Goal: Information Seeking & Learning: Understand process/instructions

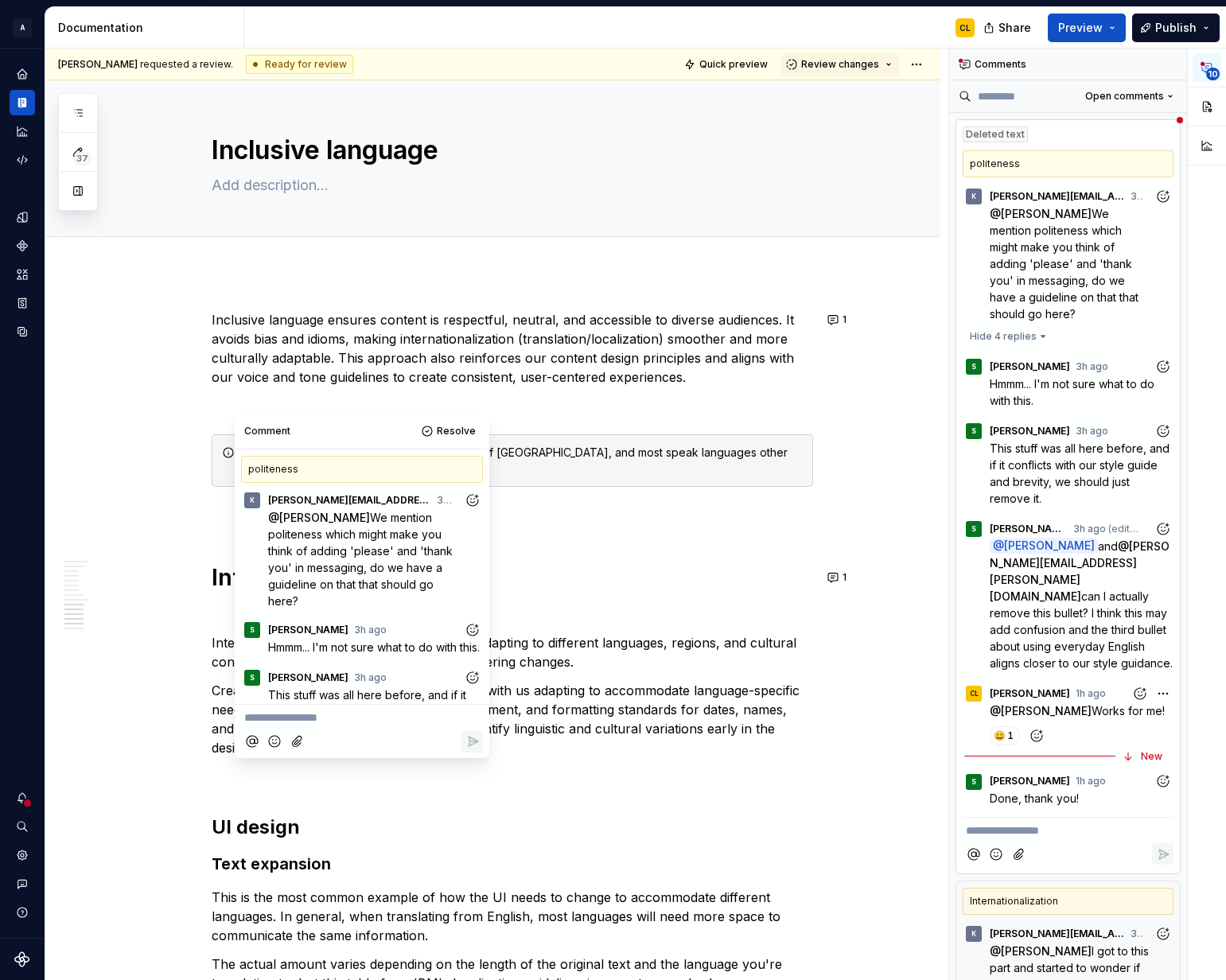
scroll to position [295, 0]
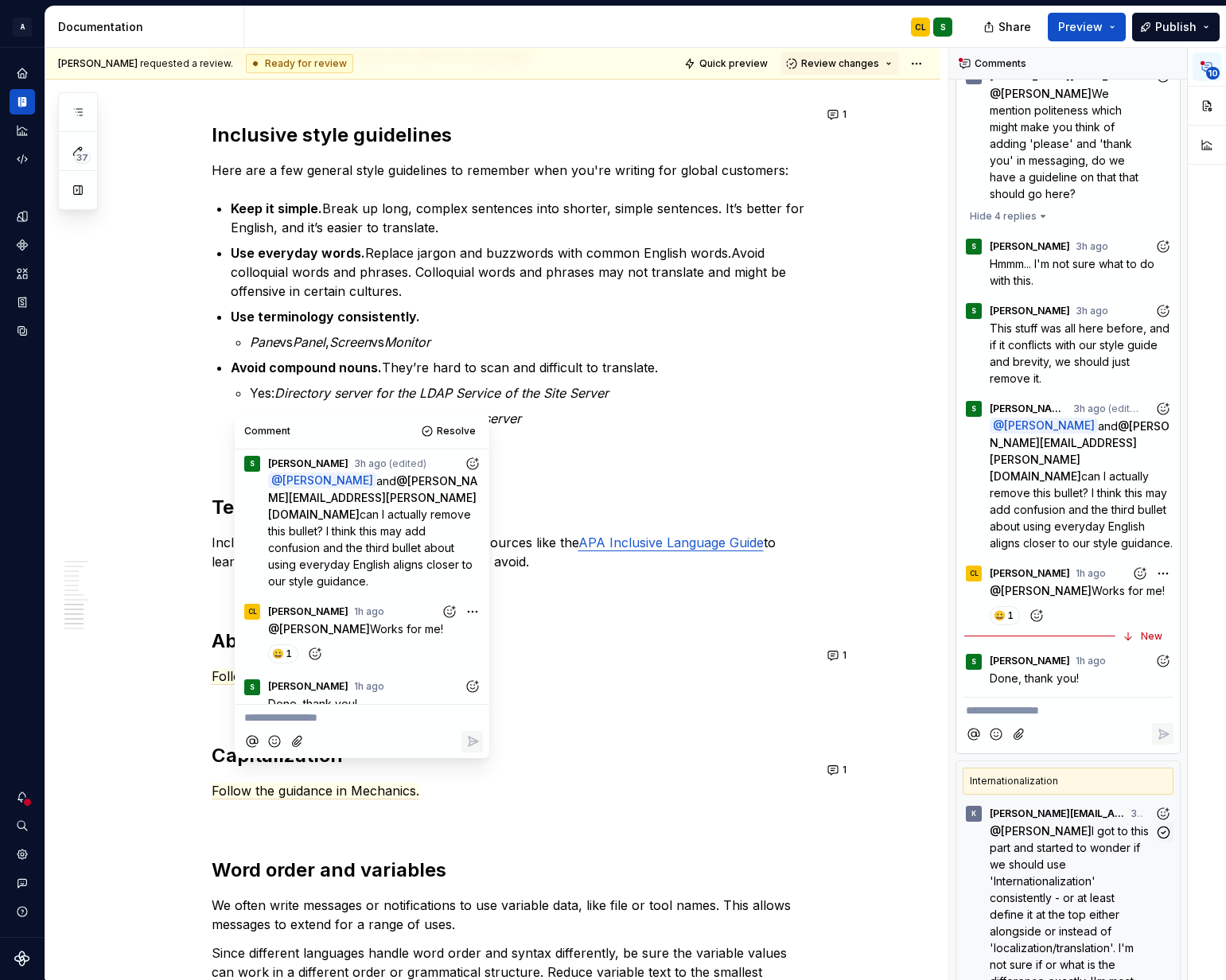
type textarea "*"
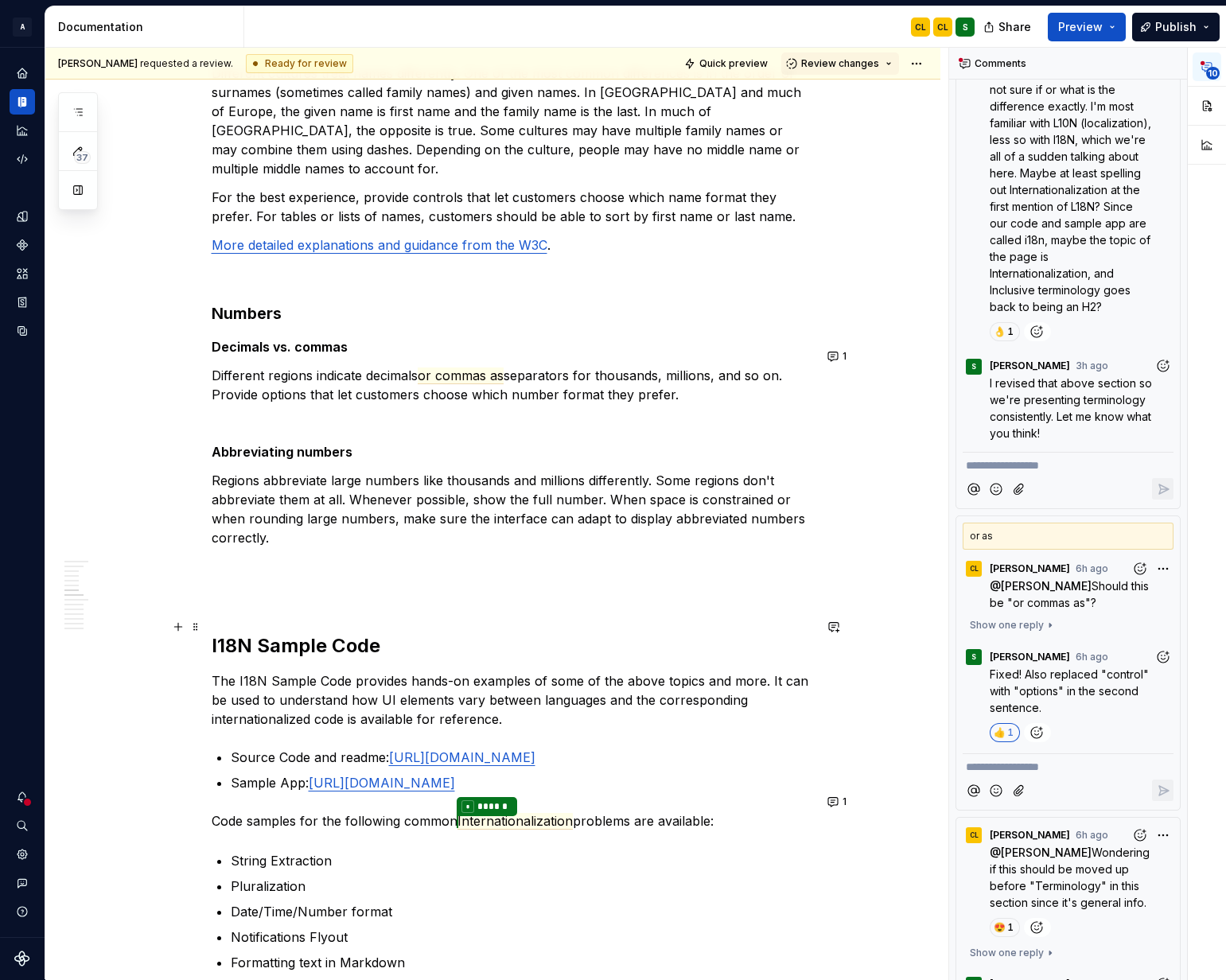
scroll to position [1953, 0]
click at [842, 357] on button "1" at bounding box center [838, 355] width 31 height 23
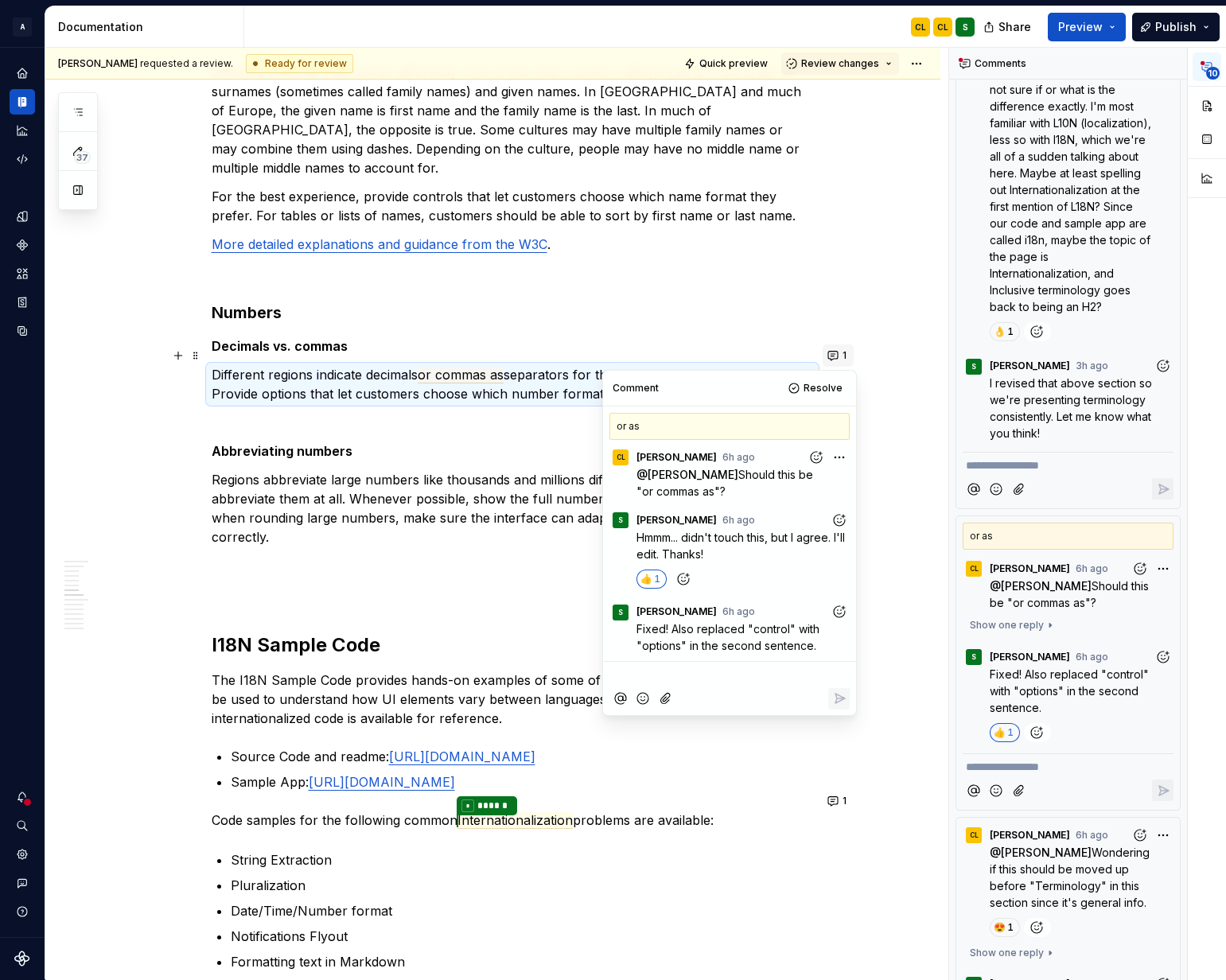
scroll to position [29, 0]
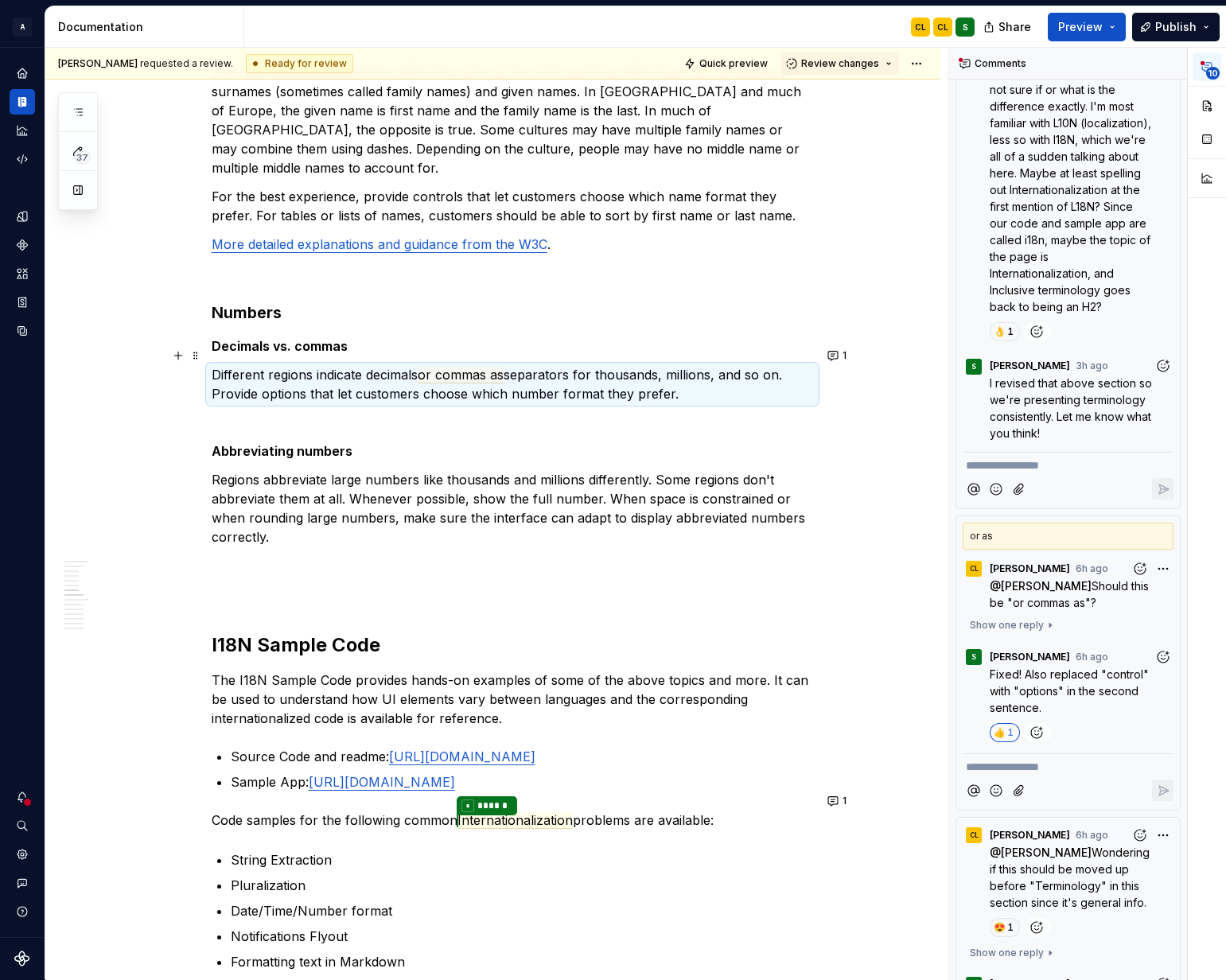
click at [894, 583] on div "Inclusive language ensures content is respectful, neutral, and accessible to di…" at bounding box center [492, 547] width 895 height 4459
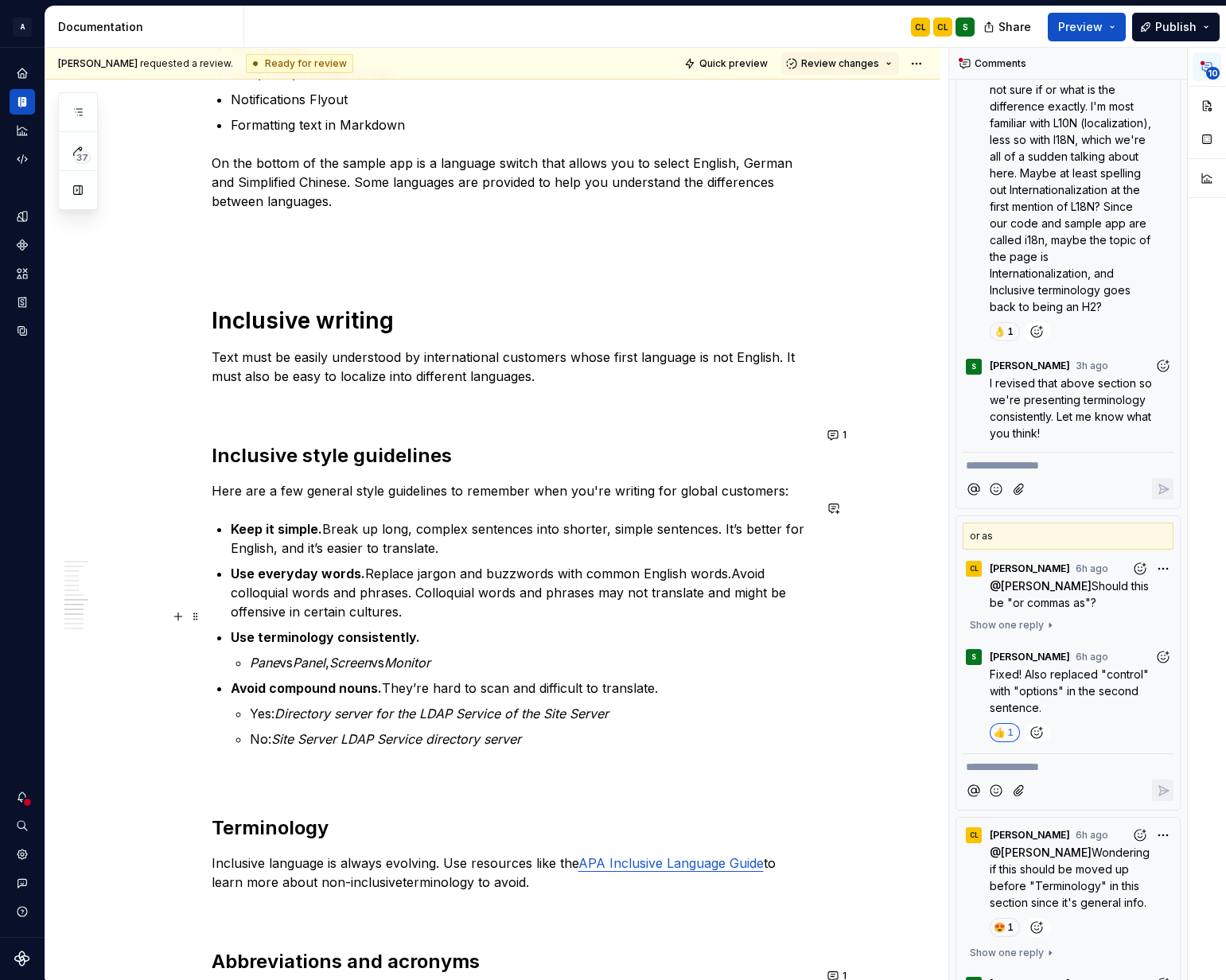
scroll to position [2818, 0]
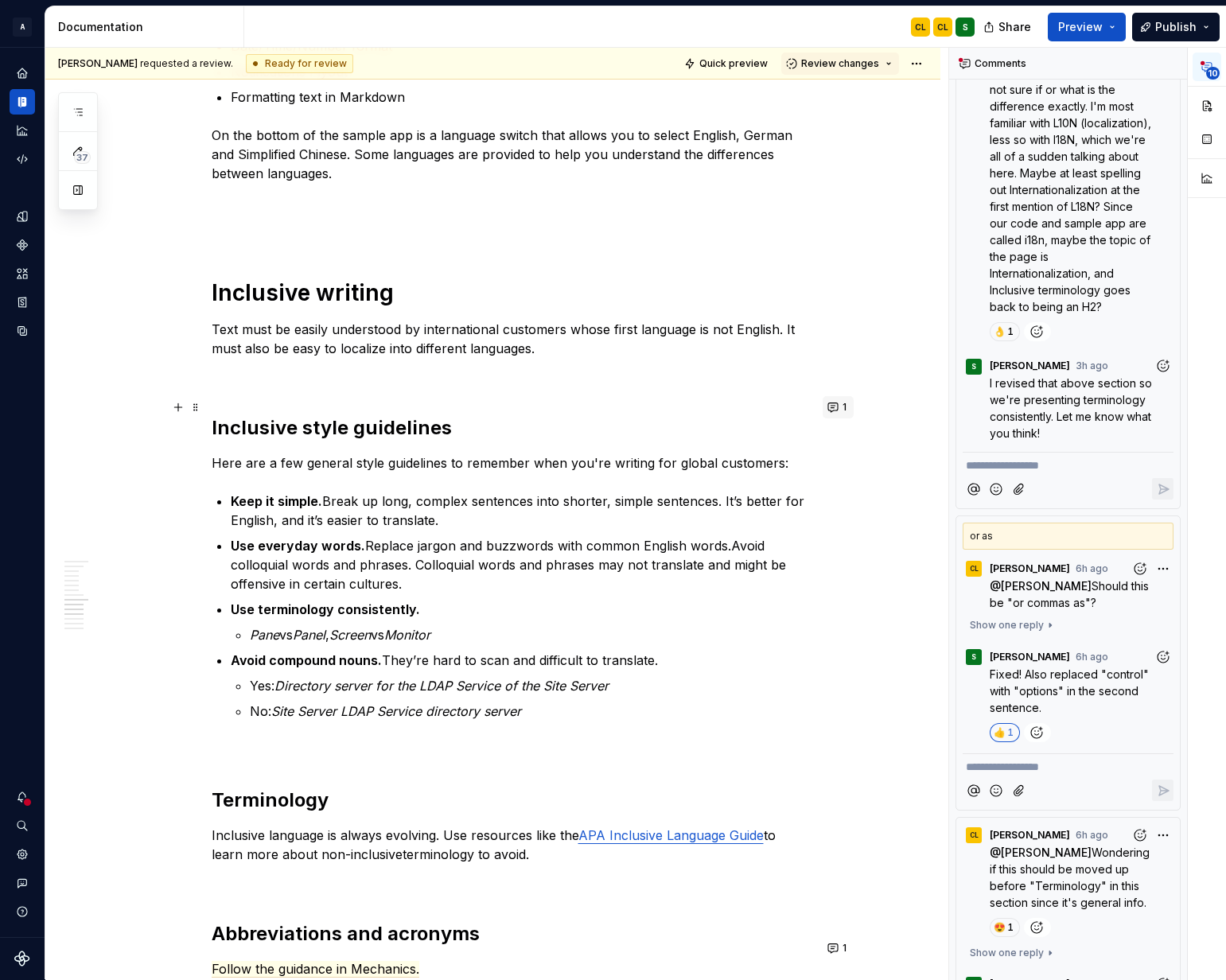
click at [837, 407] on button "1" at bounding box center [838, 407] width 31 height 23
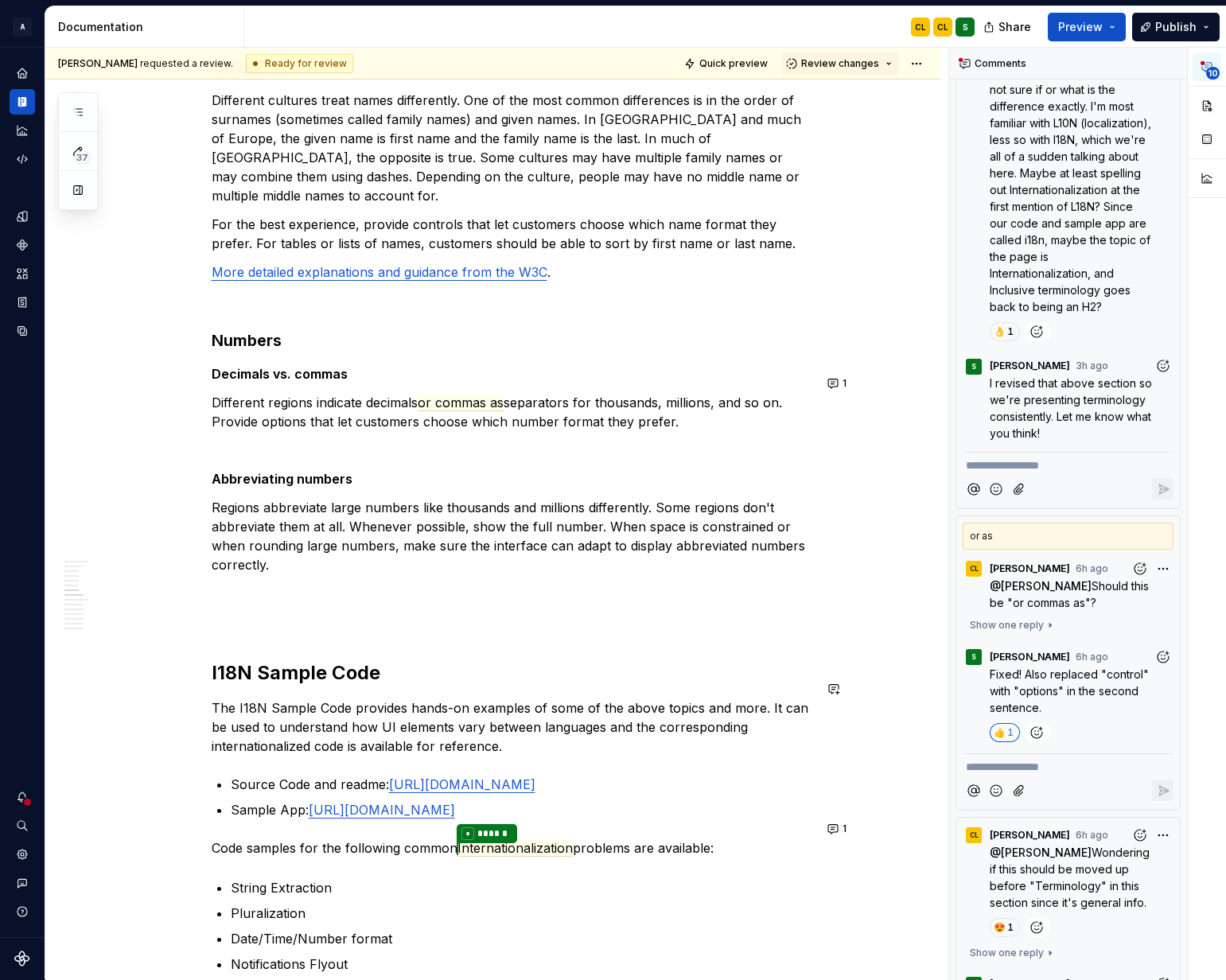
scroll to position [1728, 0]
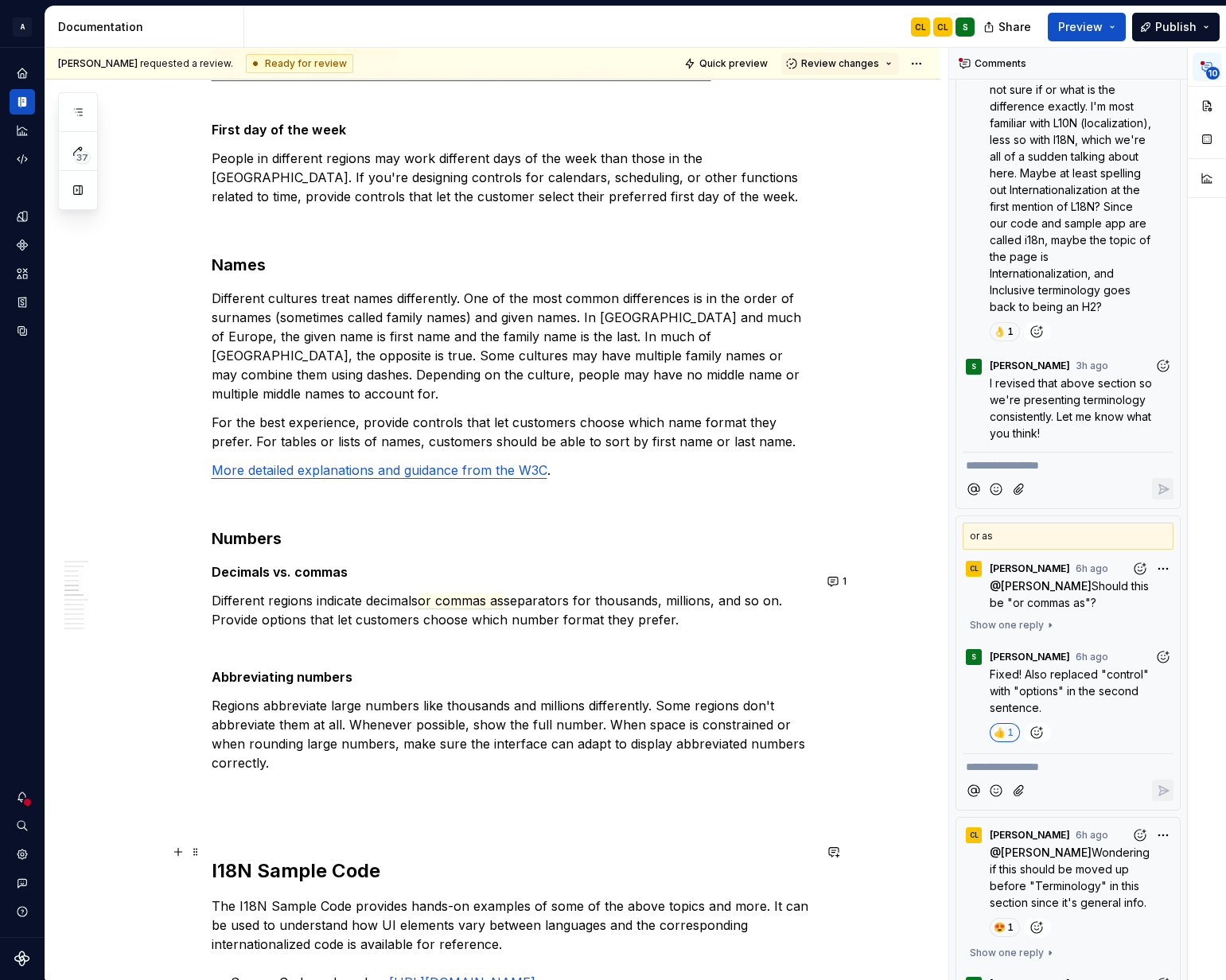
click at [258, 858] on h2 "I18N Sample Code" at bounding box center [512, 871] width 601 height 25
click at [1212, 109] on button "button" at bounding box center [1207, 106] width 29 height 29
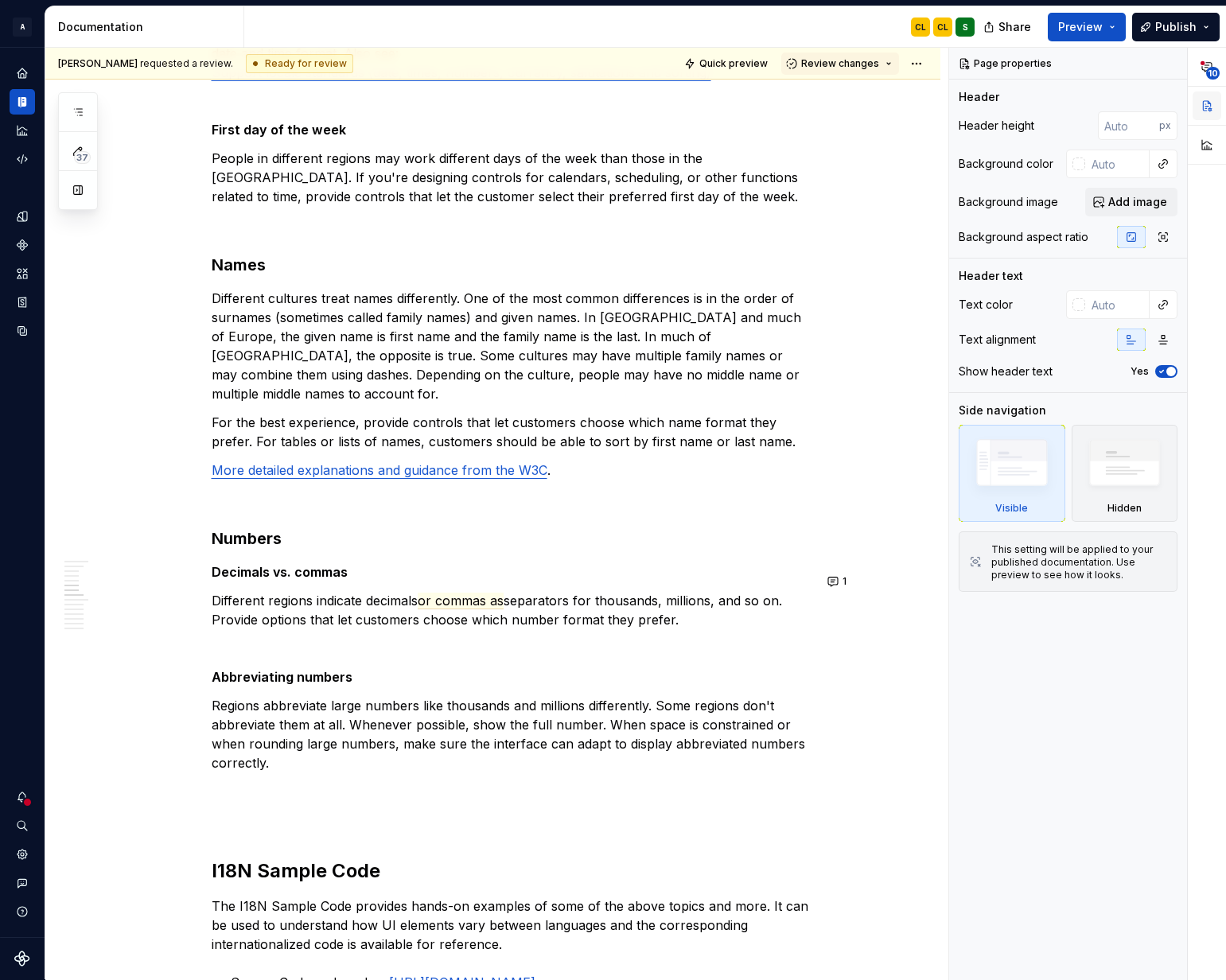
scroll to position [0, 0]
click at [842, 463] on div "Inclusive language ensures content is respectful, neutral, and accessible to di…" at bounding box center [492, 773] width 895 height 4459
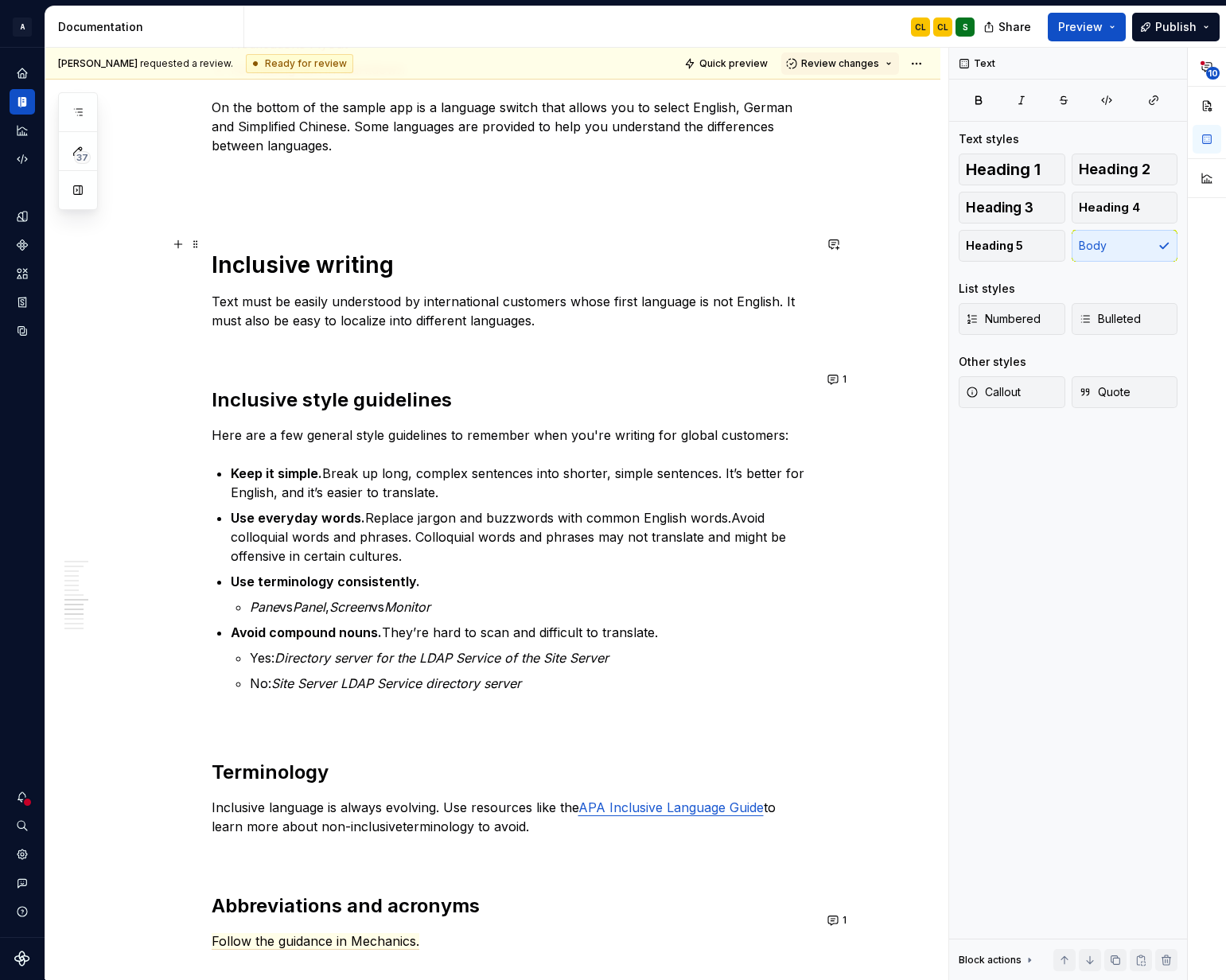
scroll to position [2847, 0]
click at [332, 250] on h1 "Inclusive writing" at bounding box center [512, 264] width 601 height 29
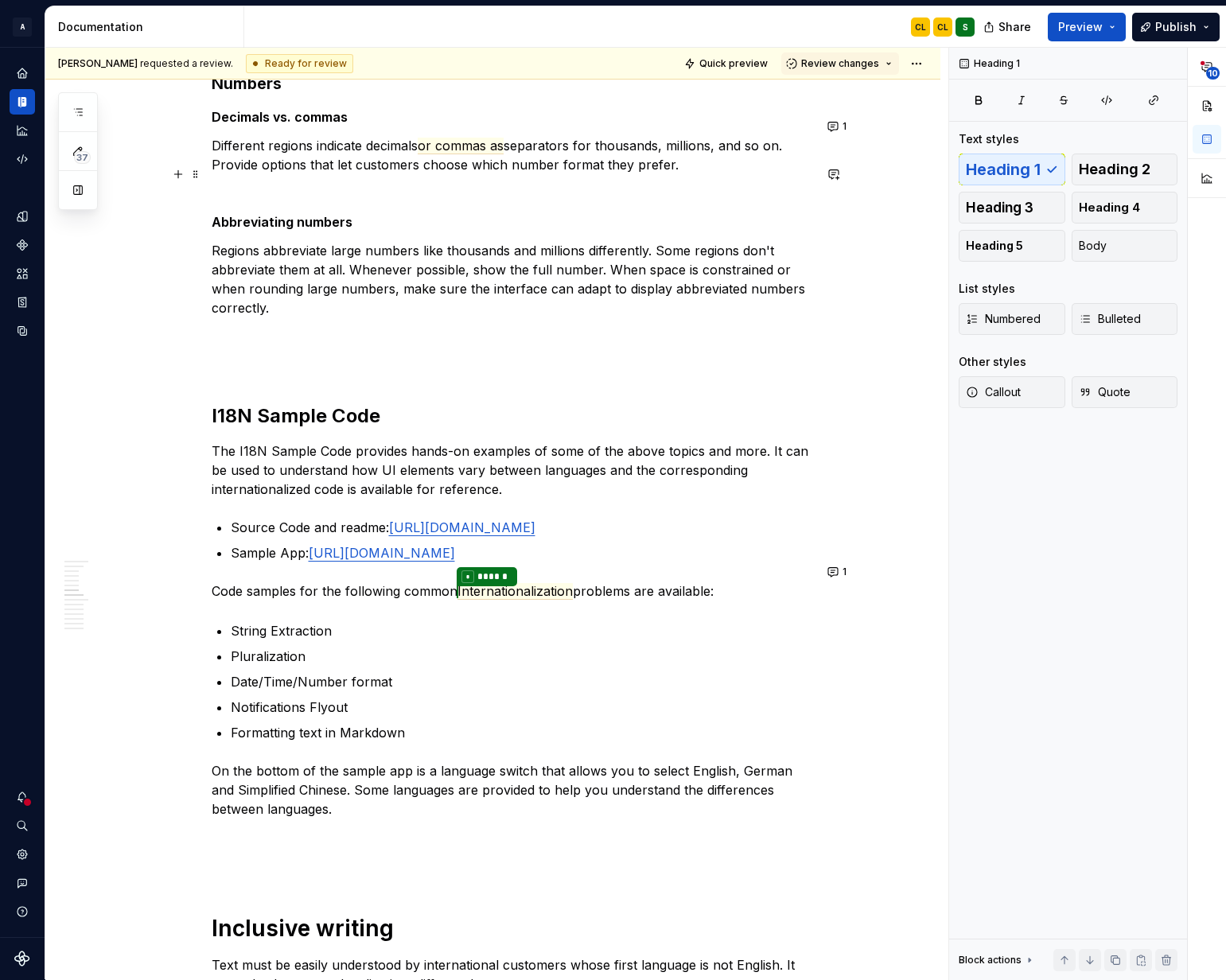
scroll to position [1966, 0]
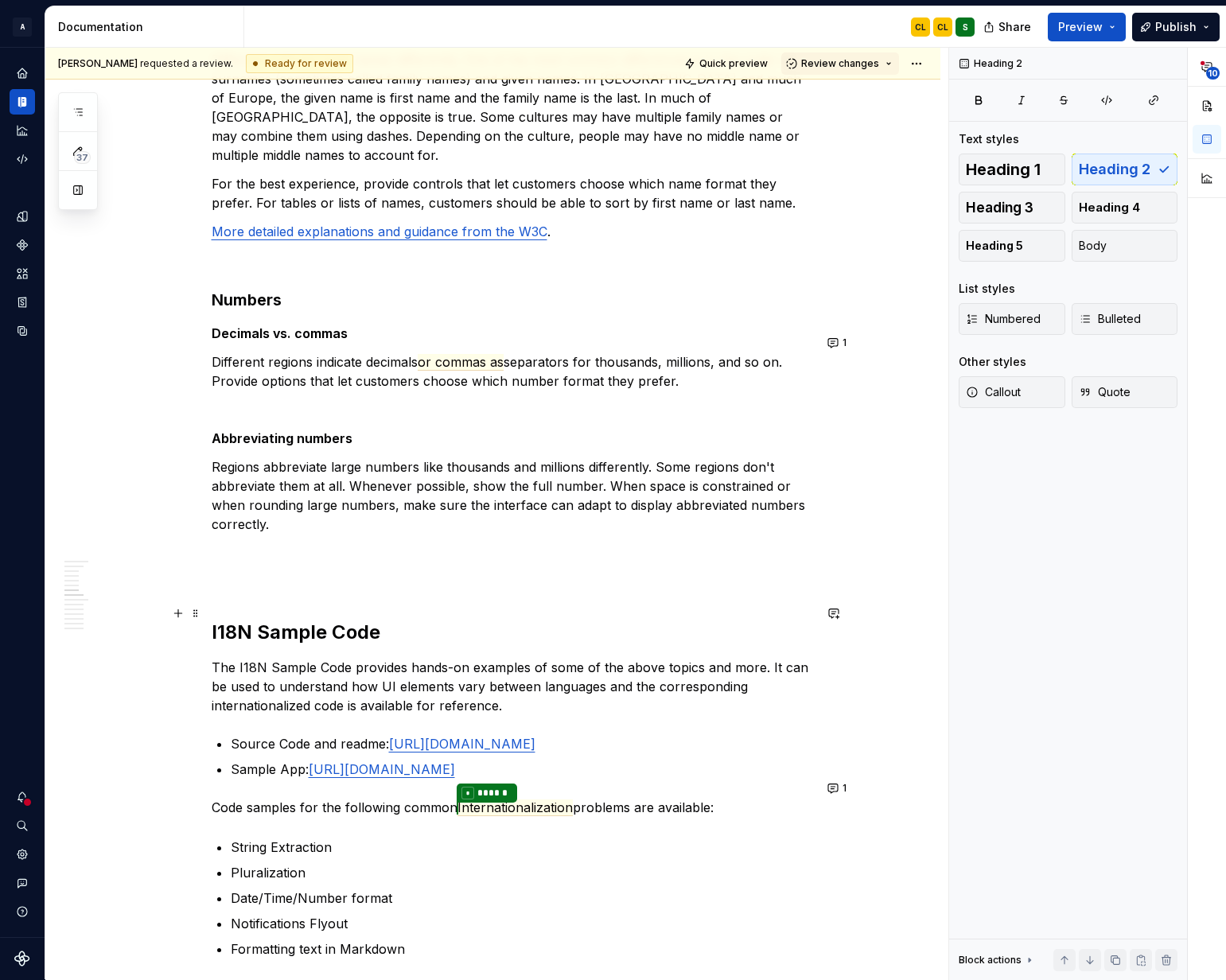
click at [293, 620] on h2 "I18N Sample Code" at bounding box center [512, 632] width 601 height 25
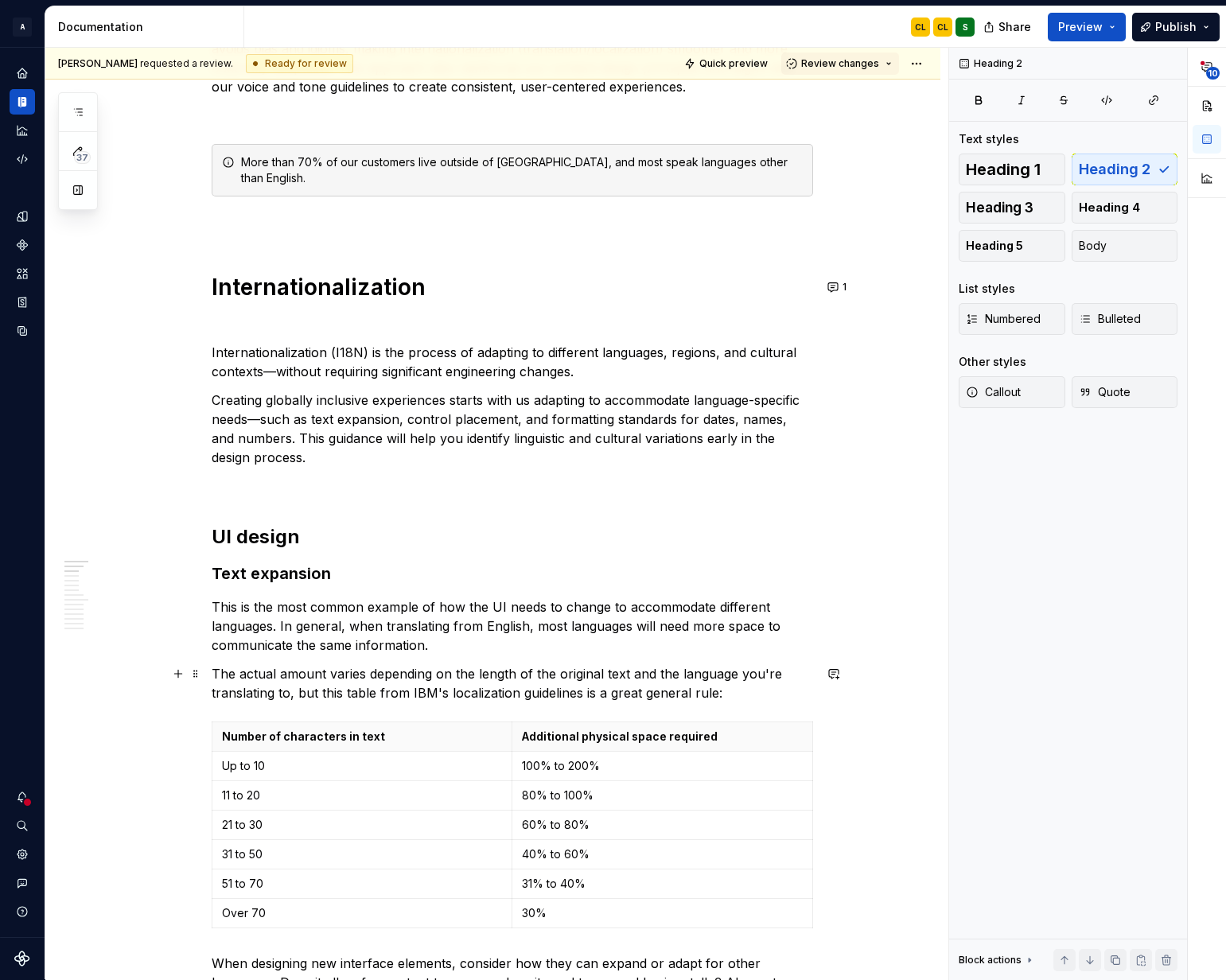
scroll to position [66, 0]
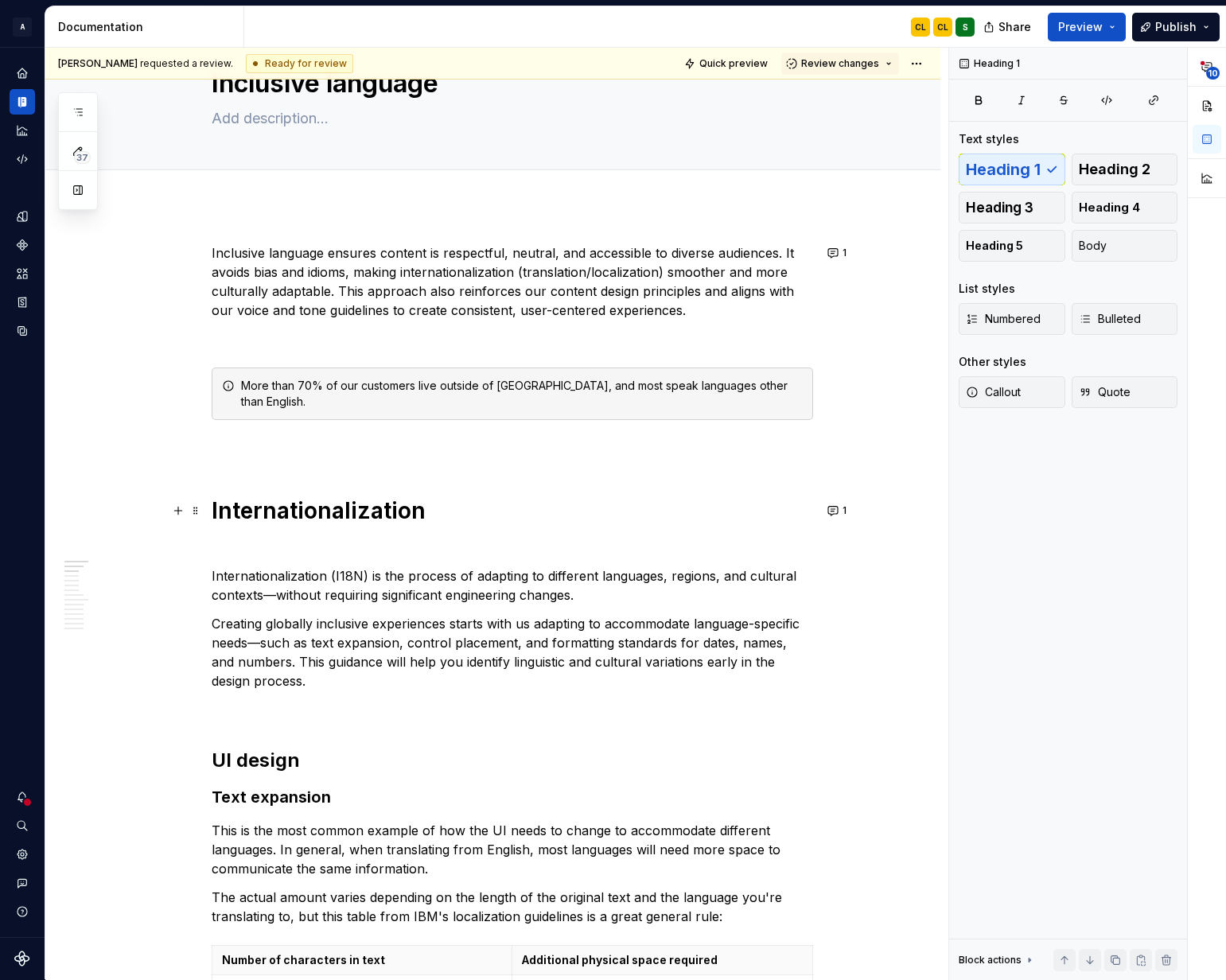
click at [282, 515] on h1 "Internationalization" at bounding box center [512, 511] width 601 height 29
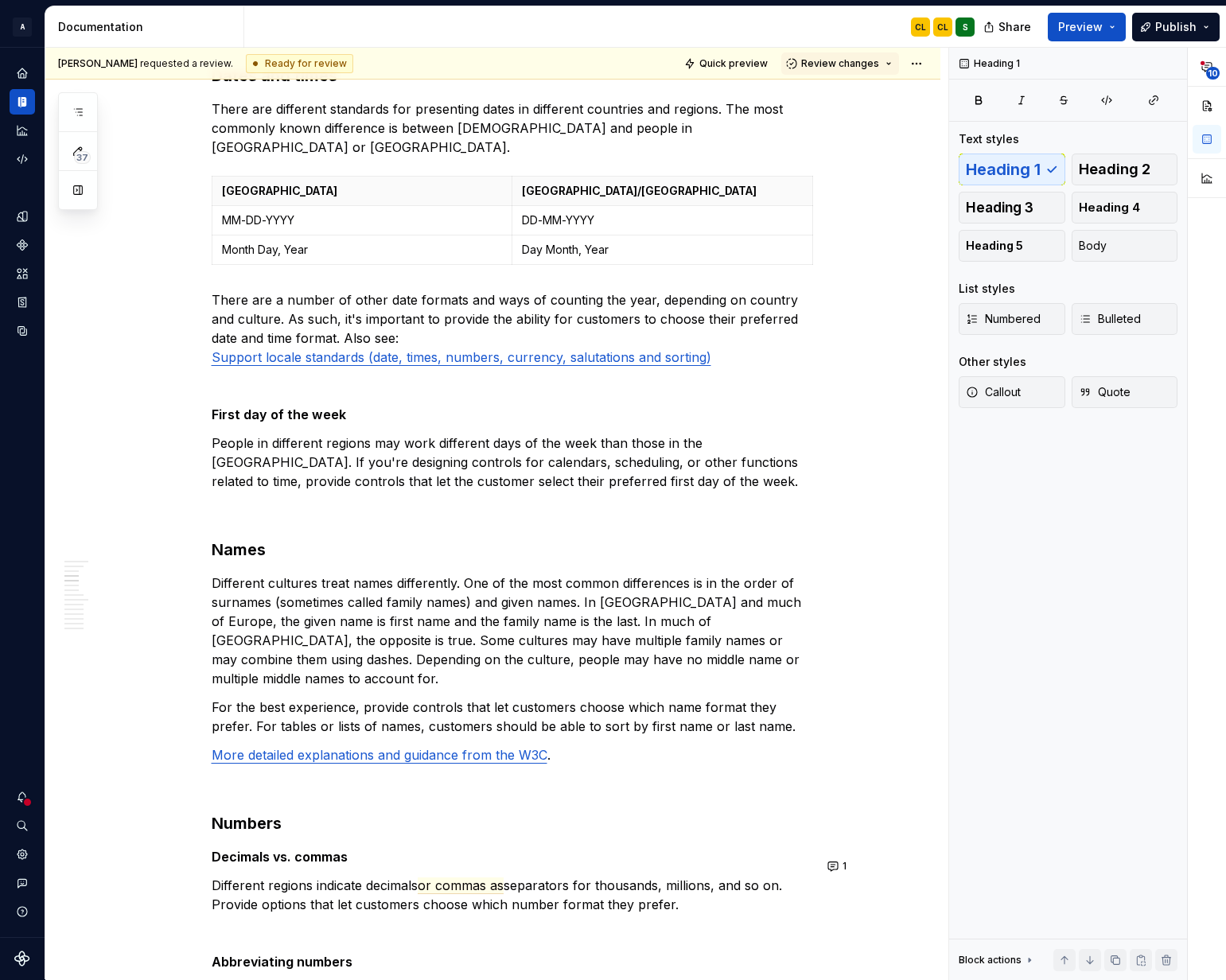
type textarea "*"
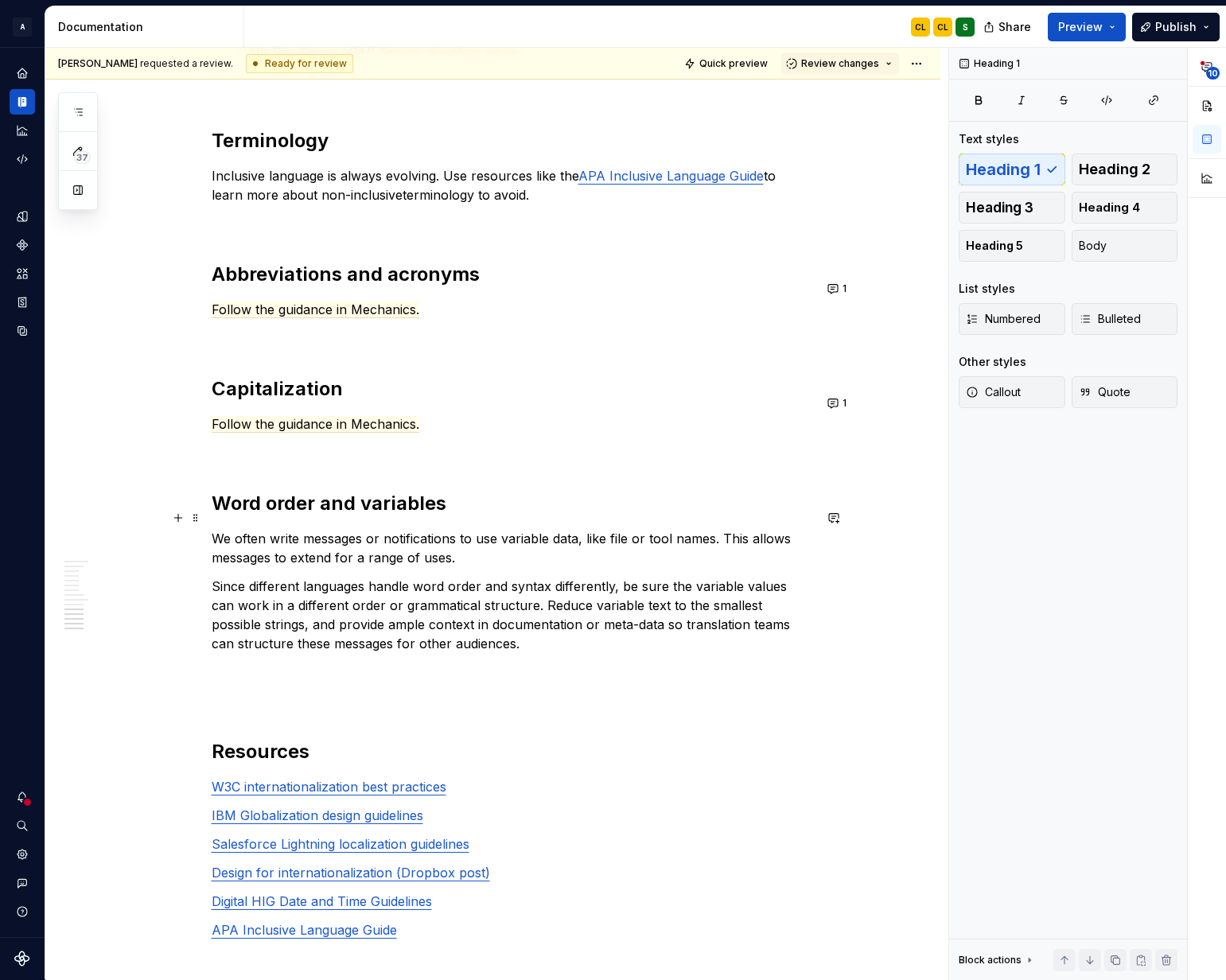
scroll to position [3552, 0]
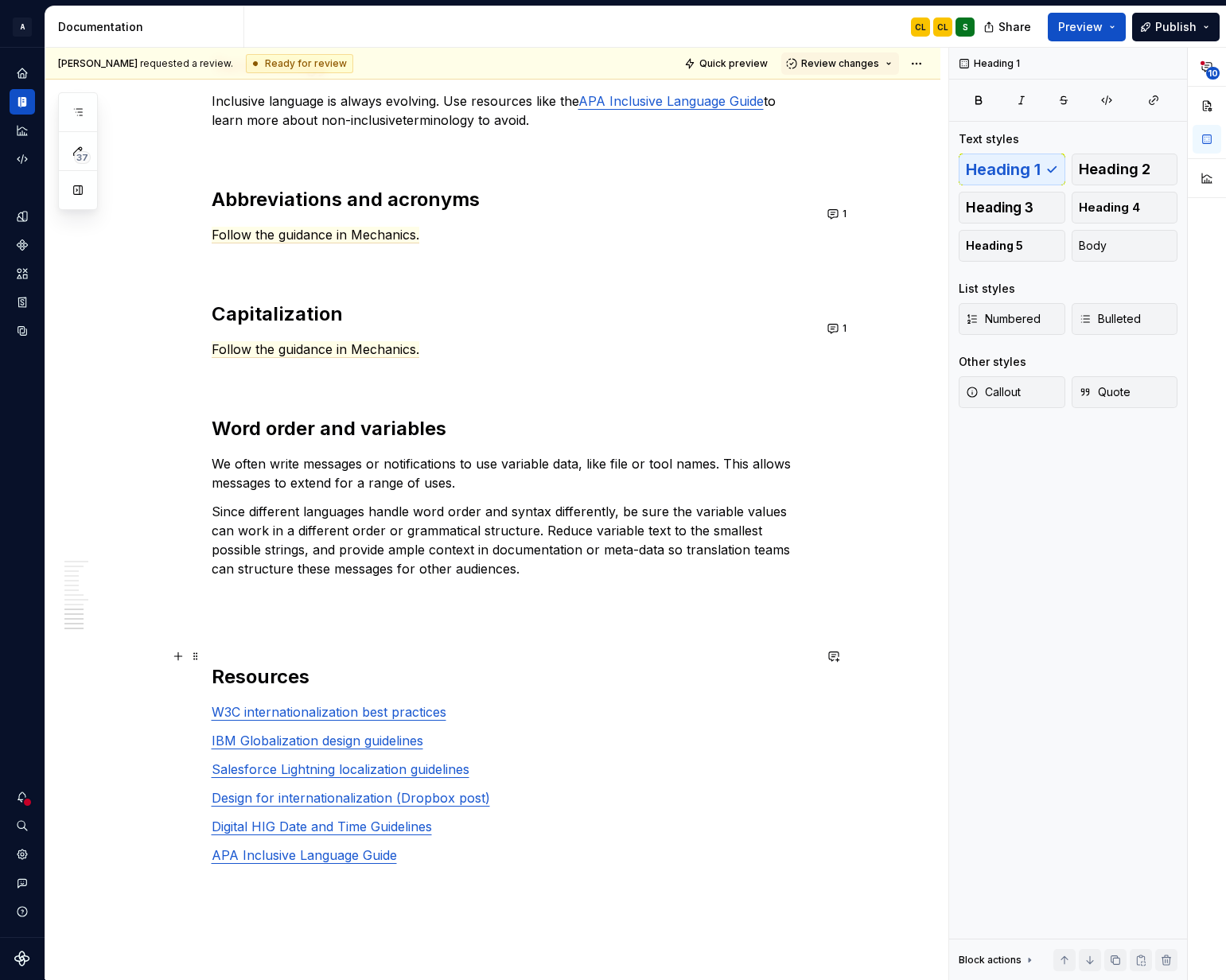
click at [252, 664] on h2 "Resources" at bounding box center [512, 677] width 601 height 25
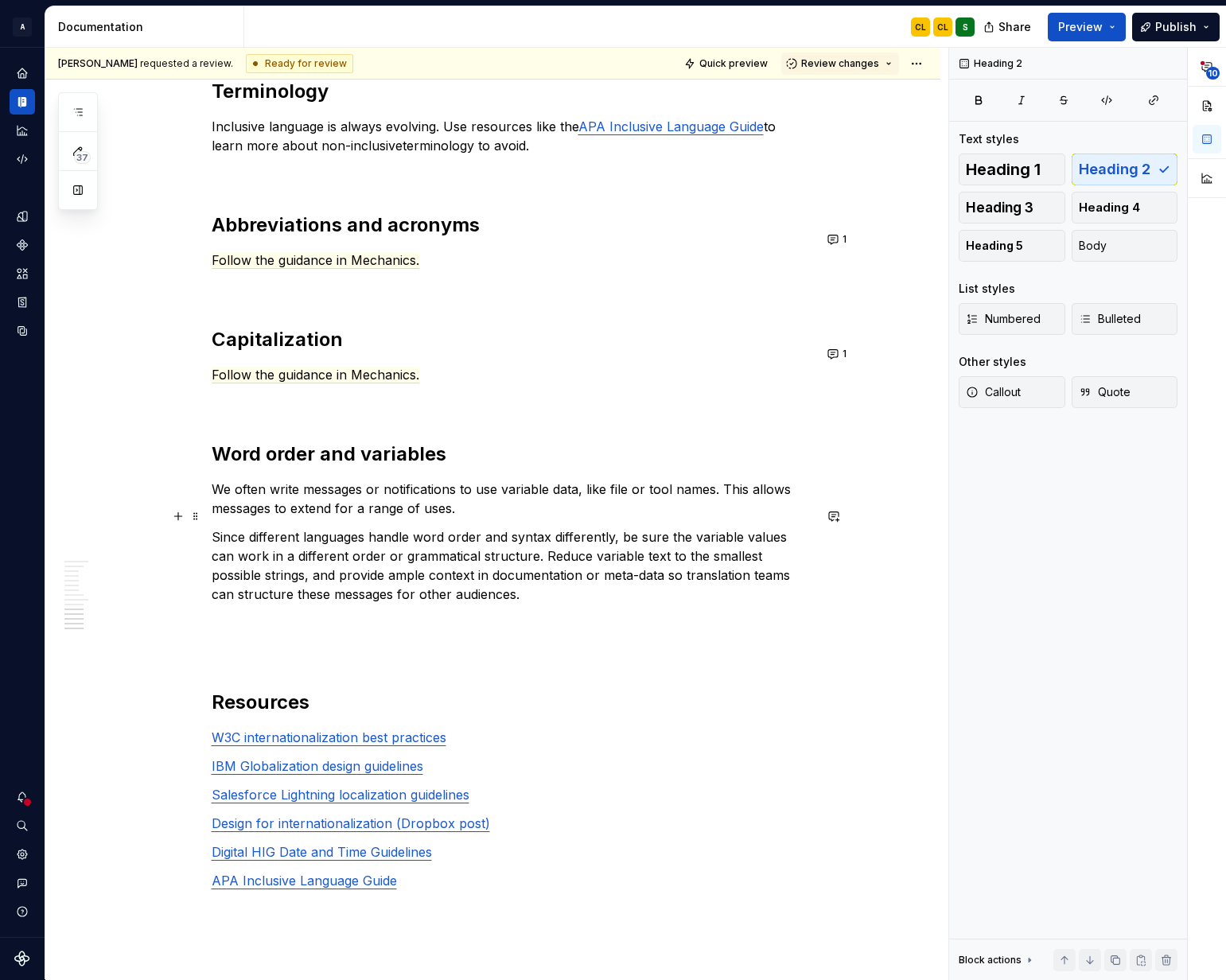
scroll to position [3526, 0]
click at [298, 443] on strong "Word order and variables" at bounding box center [329, 454] width 235 height 23
click at [262, 691] on h2 "Resources" at bounding box center [512, 703] width 601 height 25
click at [836, 682] on button "button" at bounding box center [834, 682] width 23 height 23
click at [302, 691] on h2 "Resources" at bounding box center [512, 703] width 601 height 25
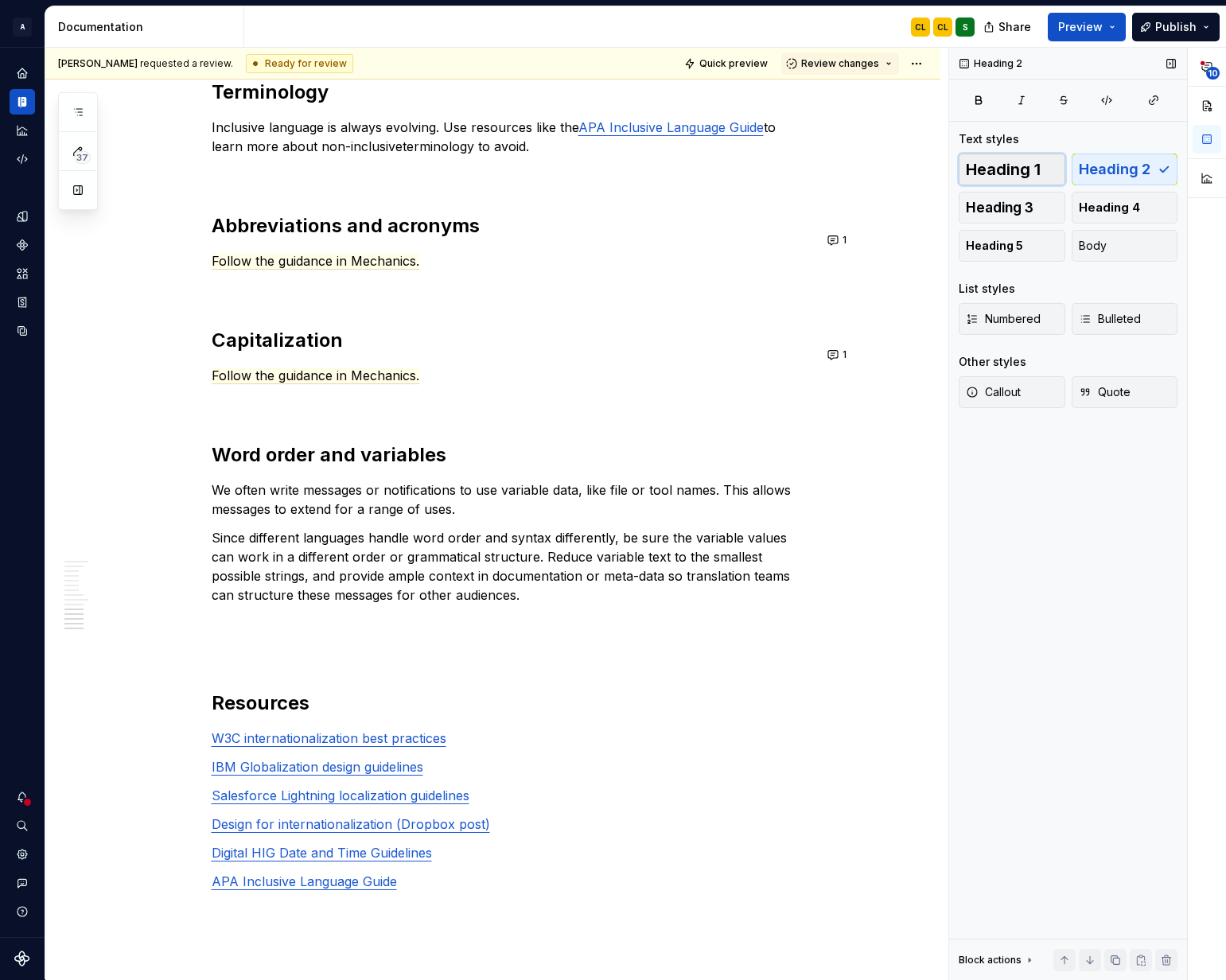
click at [975, 173] on span "Heading 1" at bounding box center [1003, 169] width 75 height 16
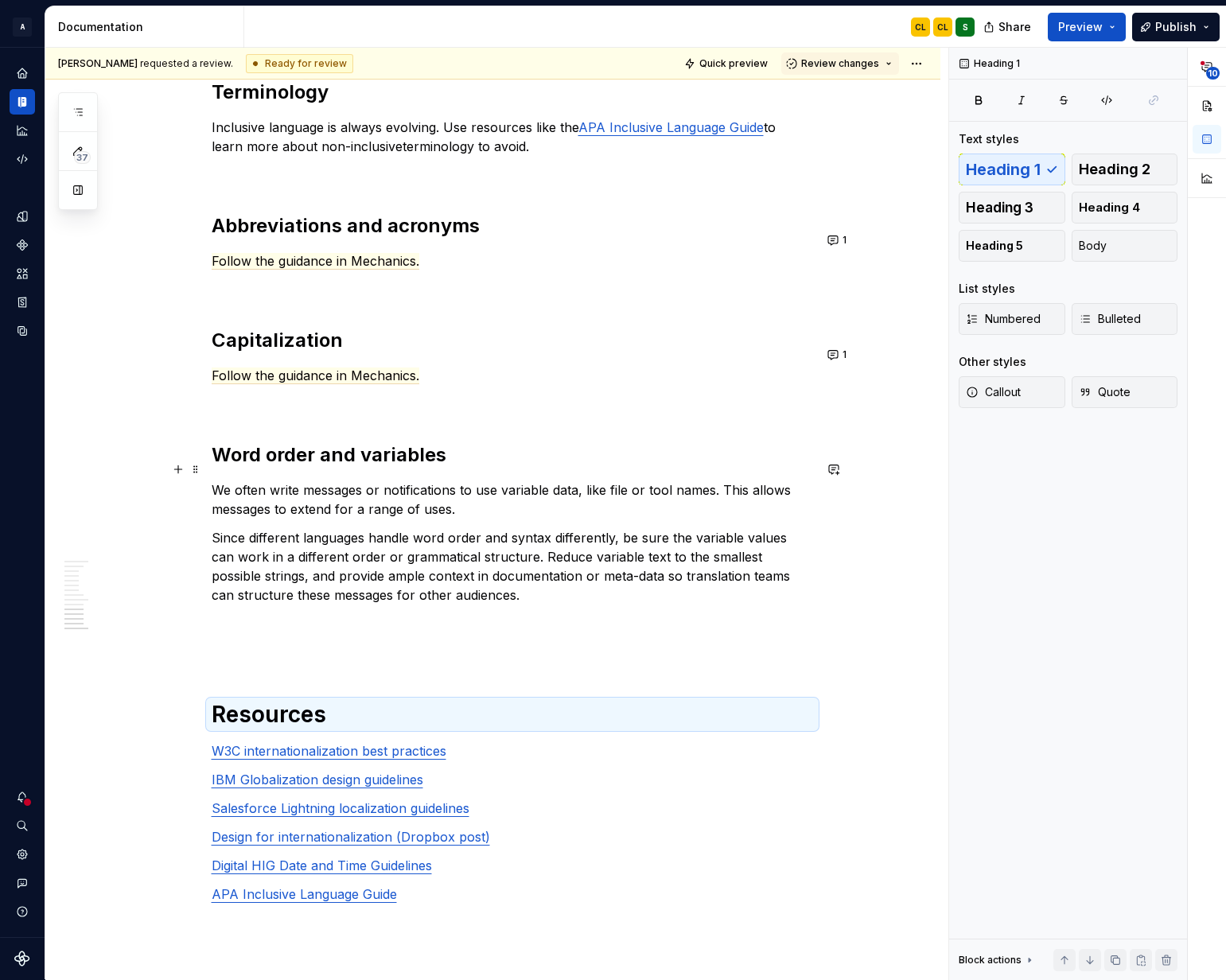
click at [559, 489] on p "We often write messages or notifications to use variable data, like file or too…" at bounding box center [512, 500] width 601 height 39
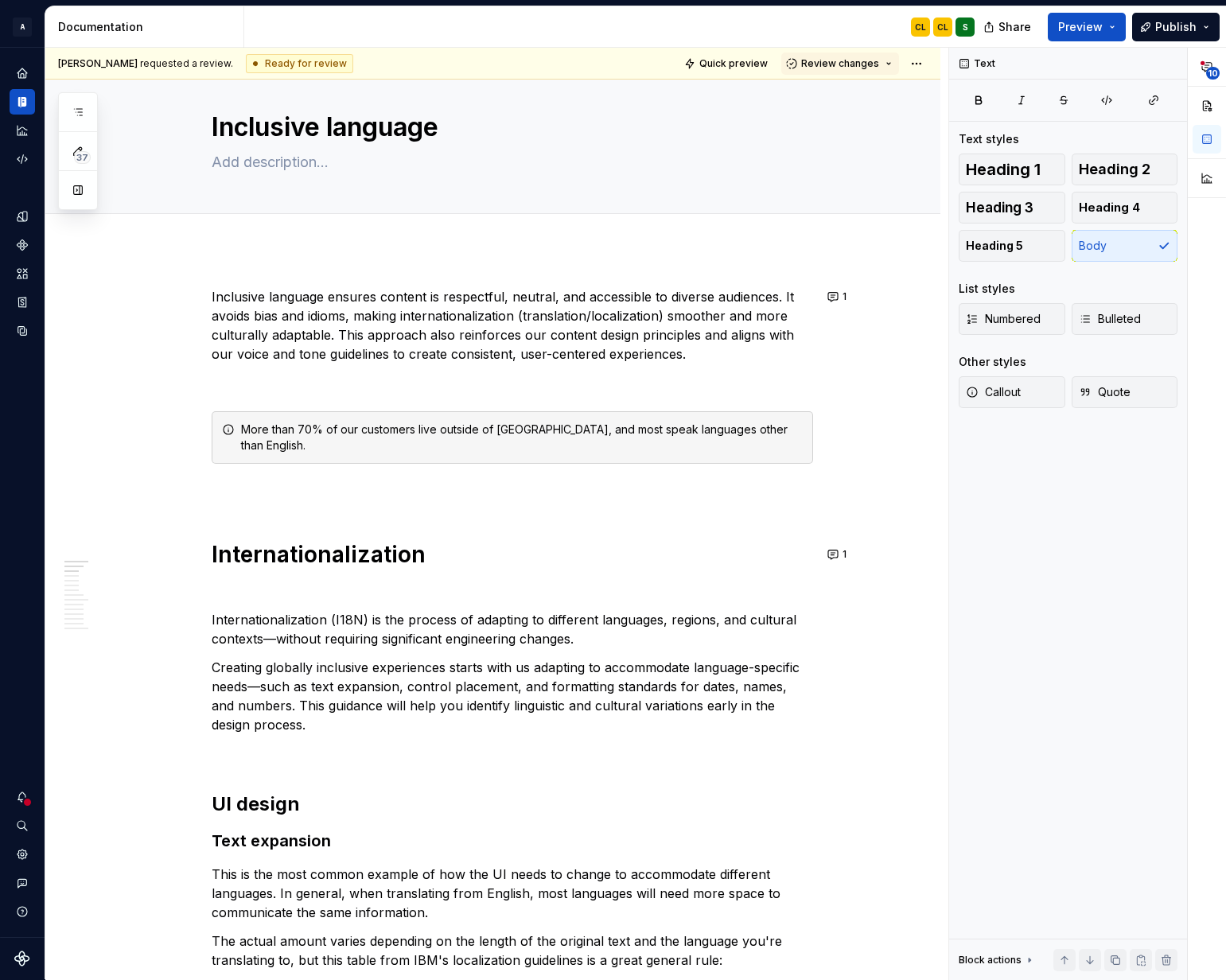
scroll to position [0, 0]
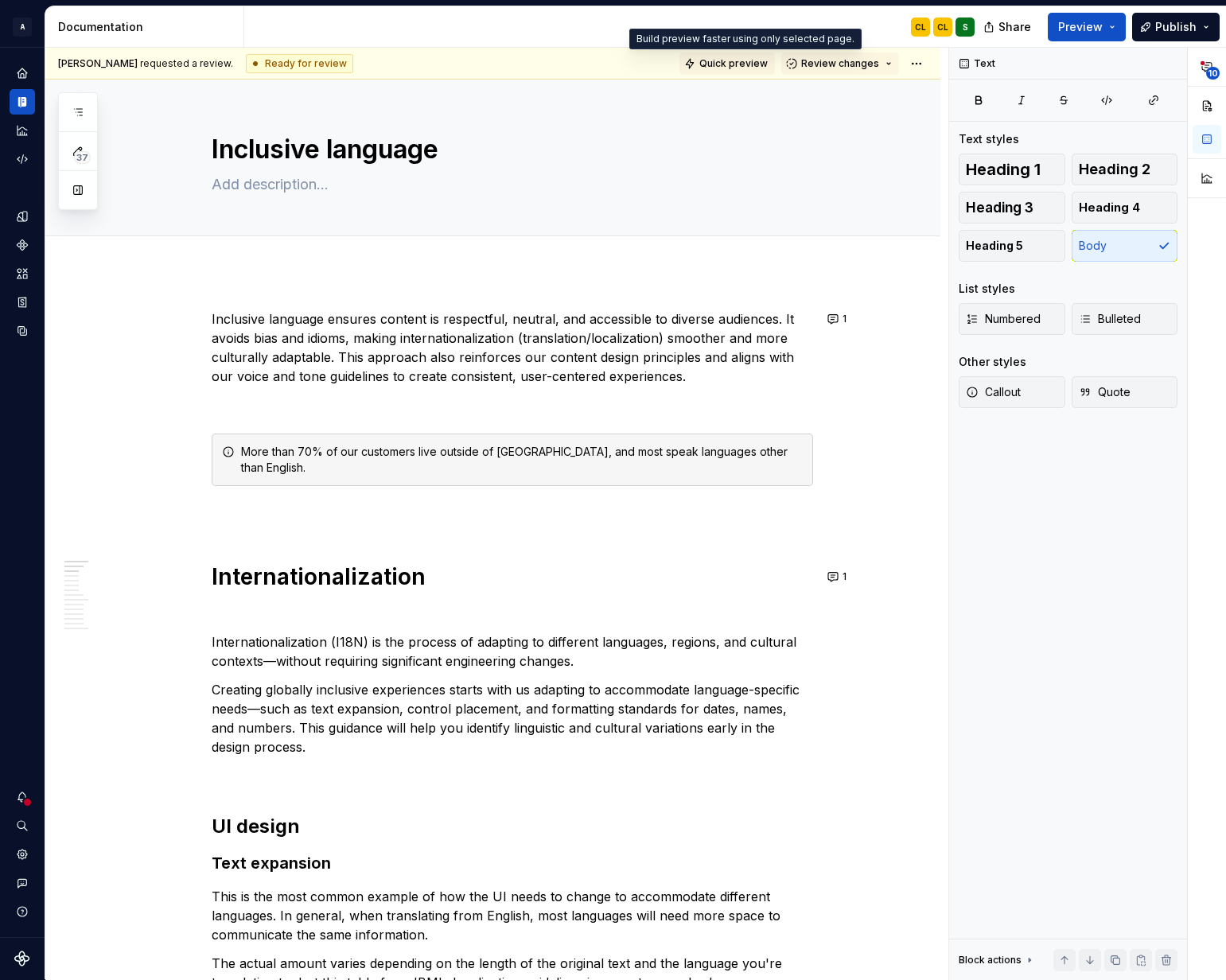
click at [743, 66] on span "Quick preview" at bounding box center [734, 63] width 69 height 13
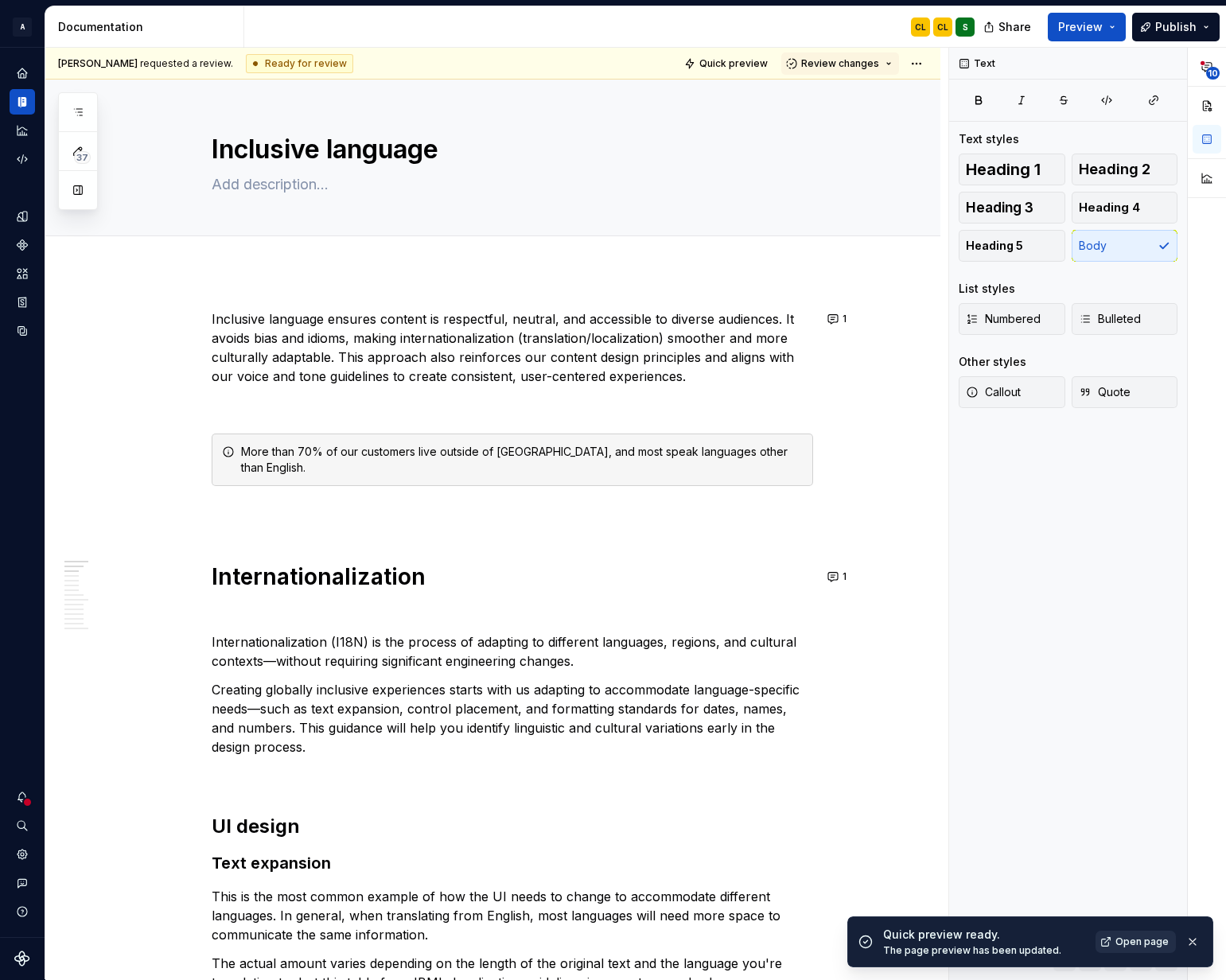
click at [1130, 944] on span "Open page" at bounding box center [1142, 941] width 54 height 13
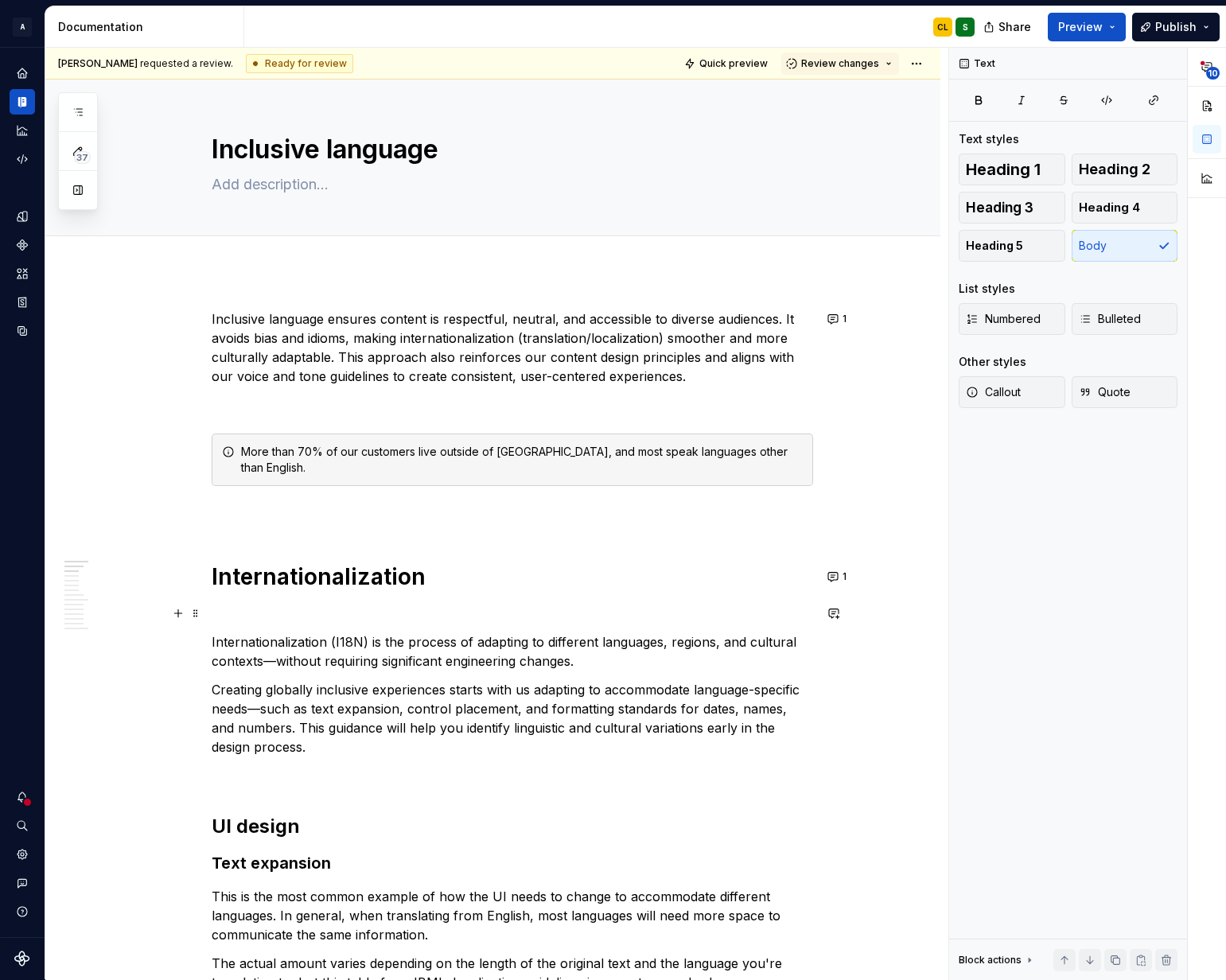
click at [200, 612] on span at bounding box center [195, 613] width 13 height 23
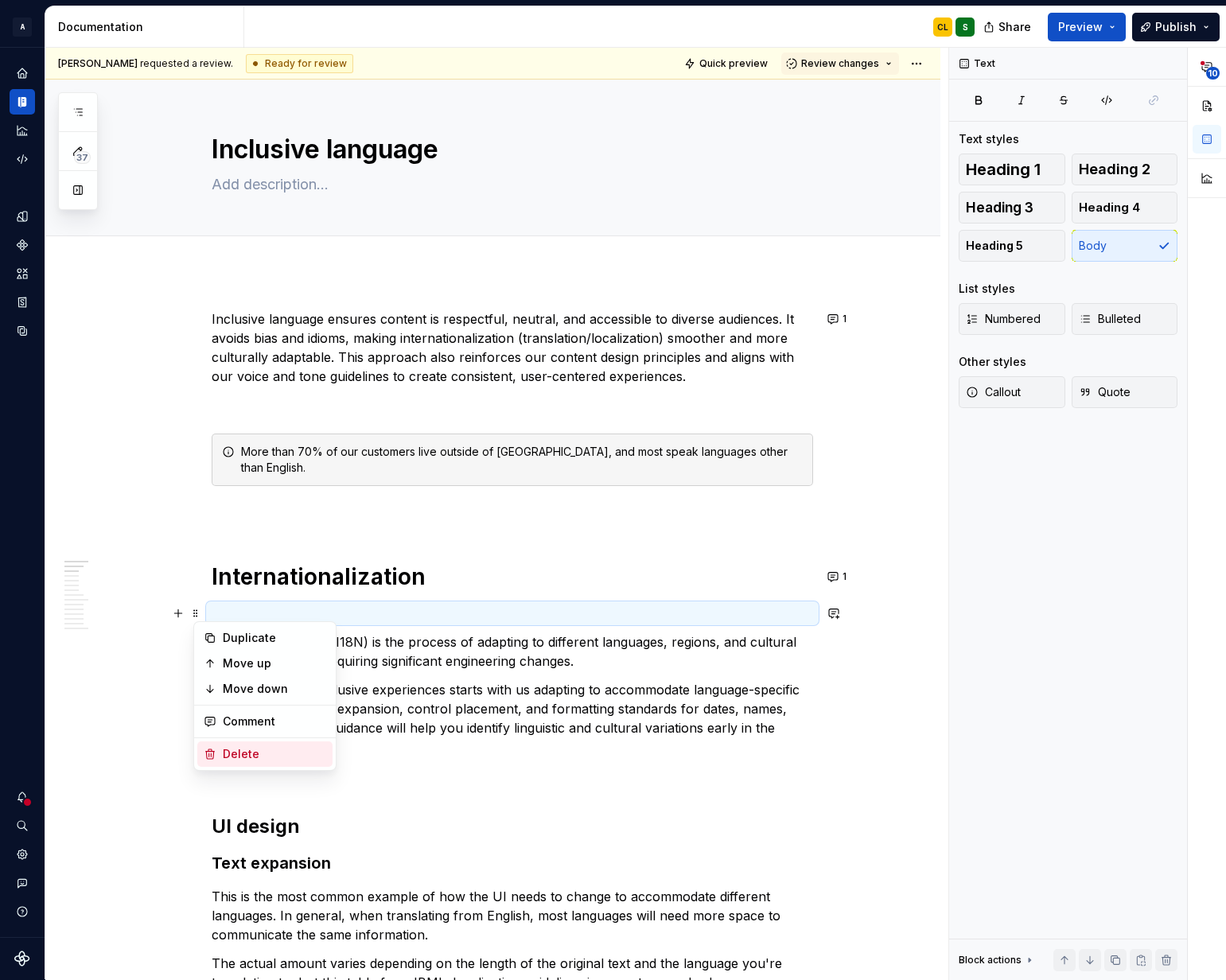
click at [238, 749] on div "Delete" at bounding box center [274, 754] width 103 height 16
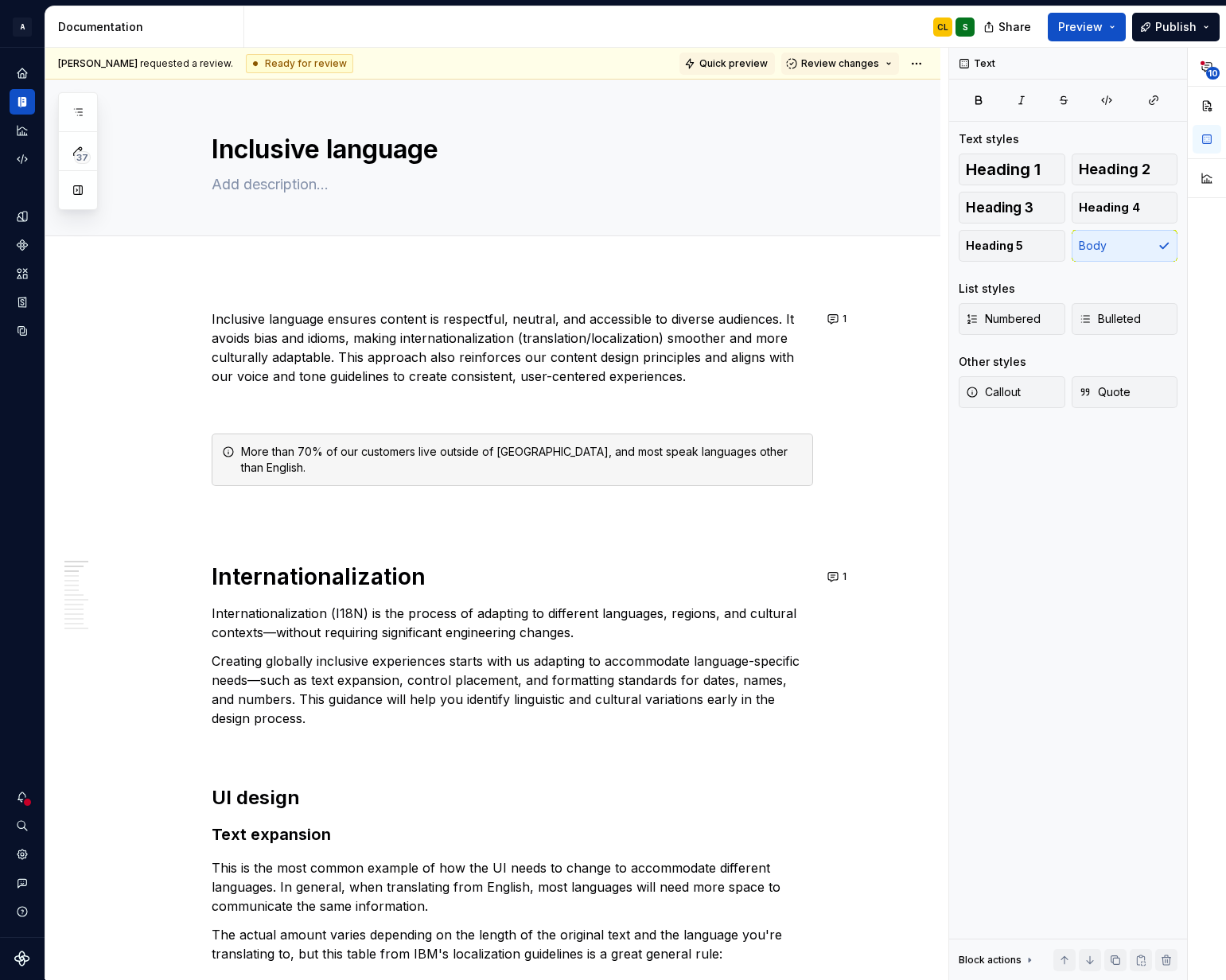
click at [721, 60] on span "Quick preview" at bounding box center [734, 63] width 69 height 13
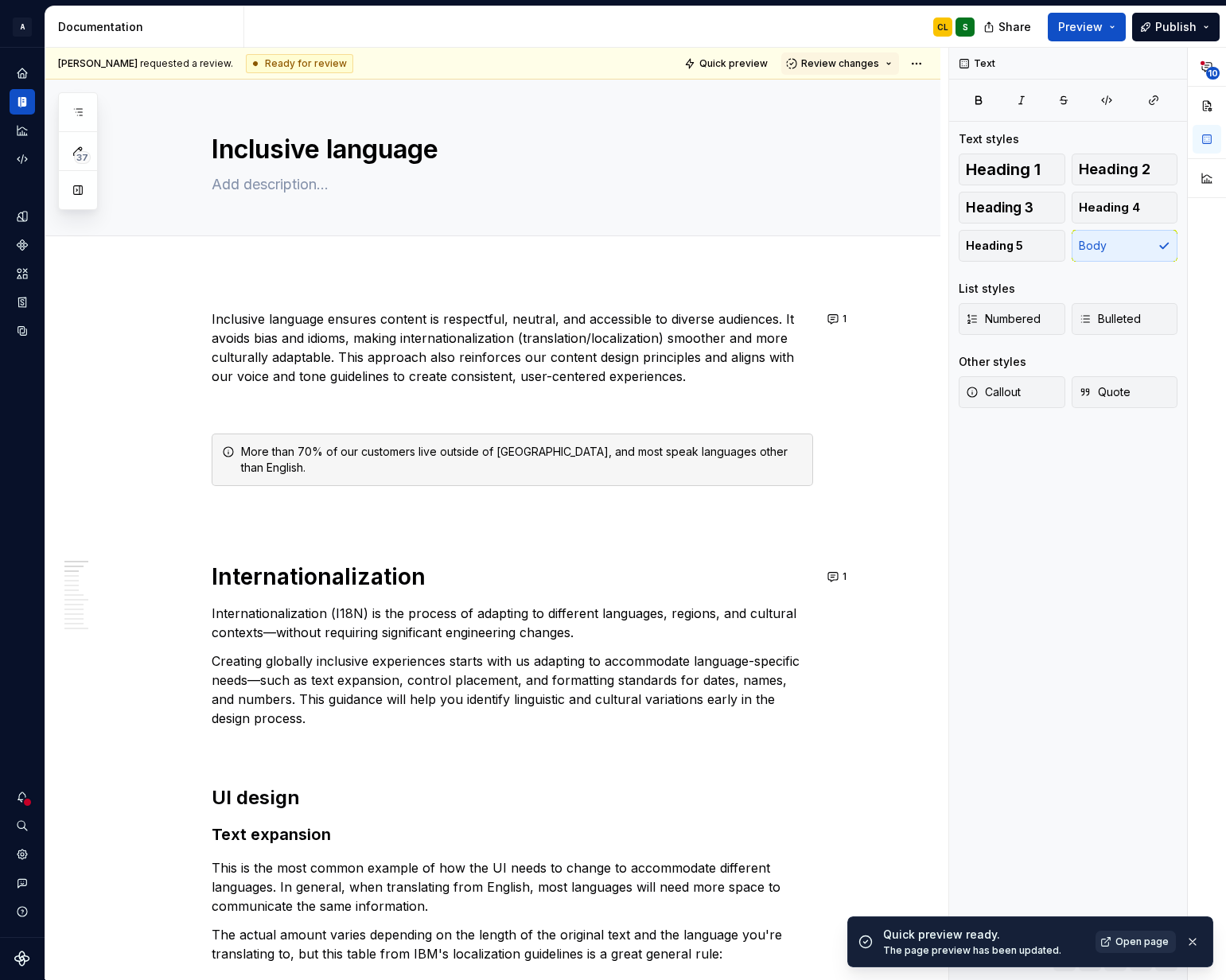
click at [1136, 936] on span "Open page" at bounding box center [1142, 941] width 54 height 13
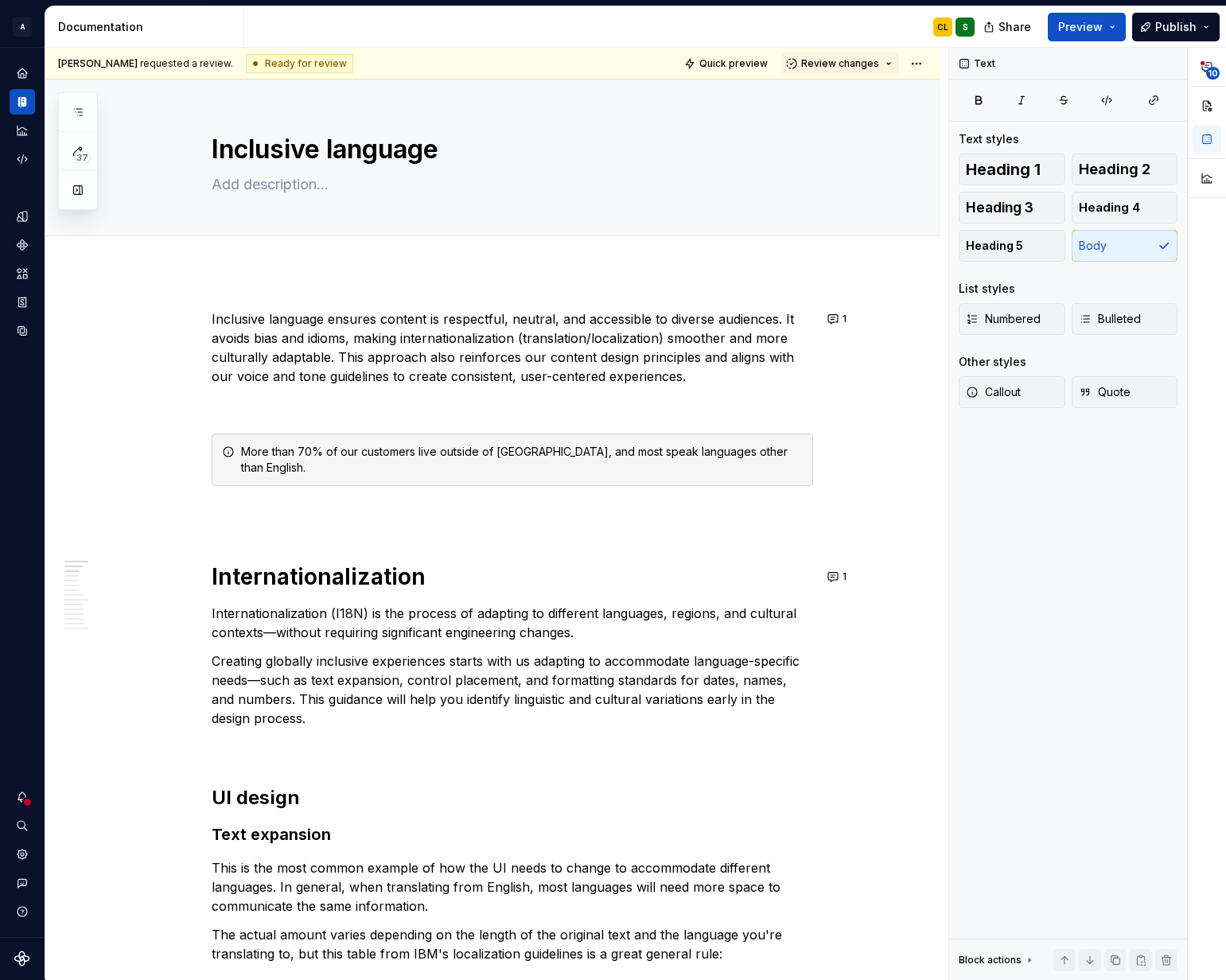
type textarea "*"
